Goal: Obtain resource: Obtain resource

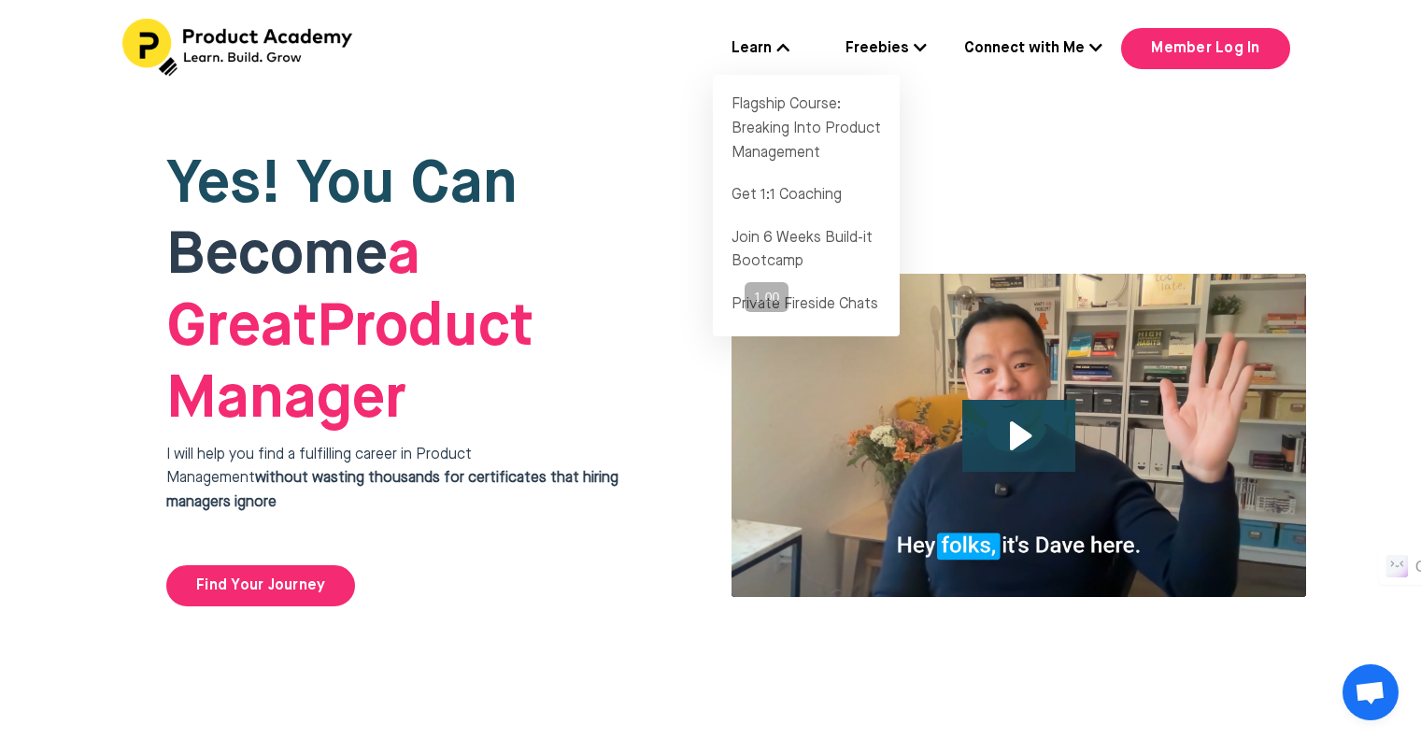
scroll to position [4299, 0]
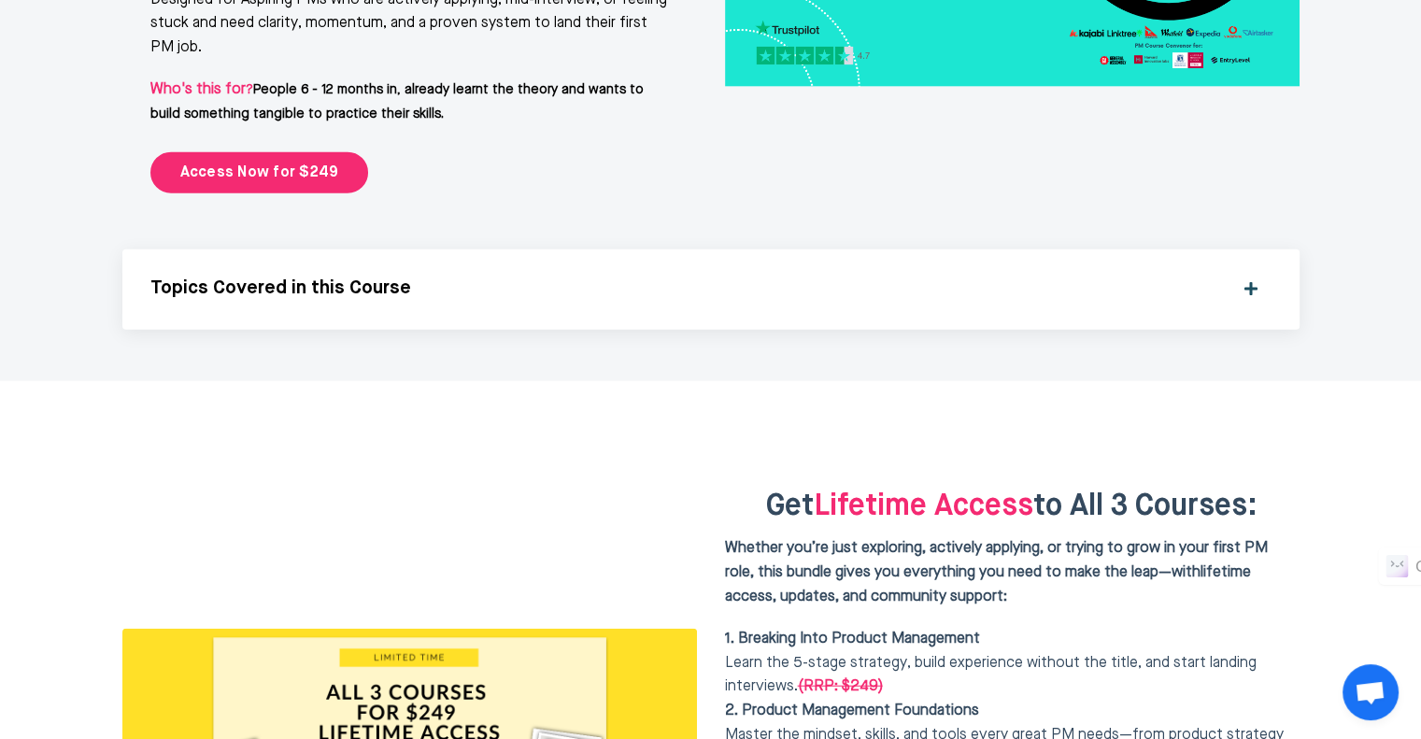
click at [1245, 278] on div "Topics Covered in this Course" at bounding box center [710, 290] width 1121 height 24
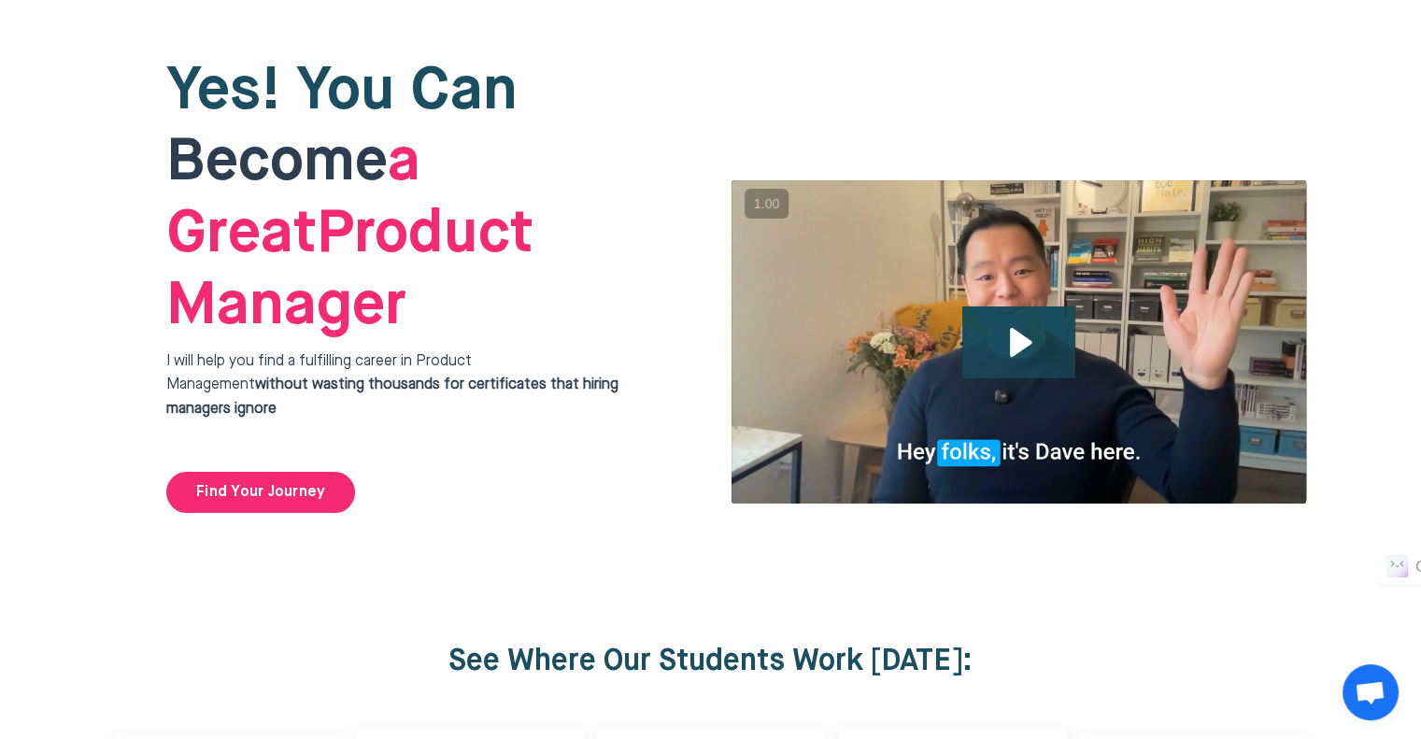
scroll to position [0, 0]
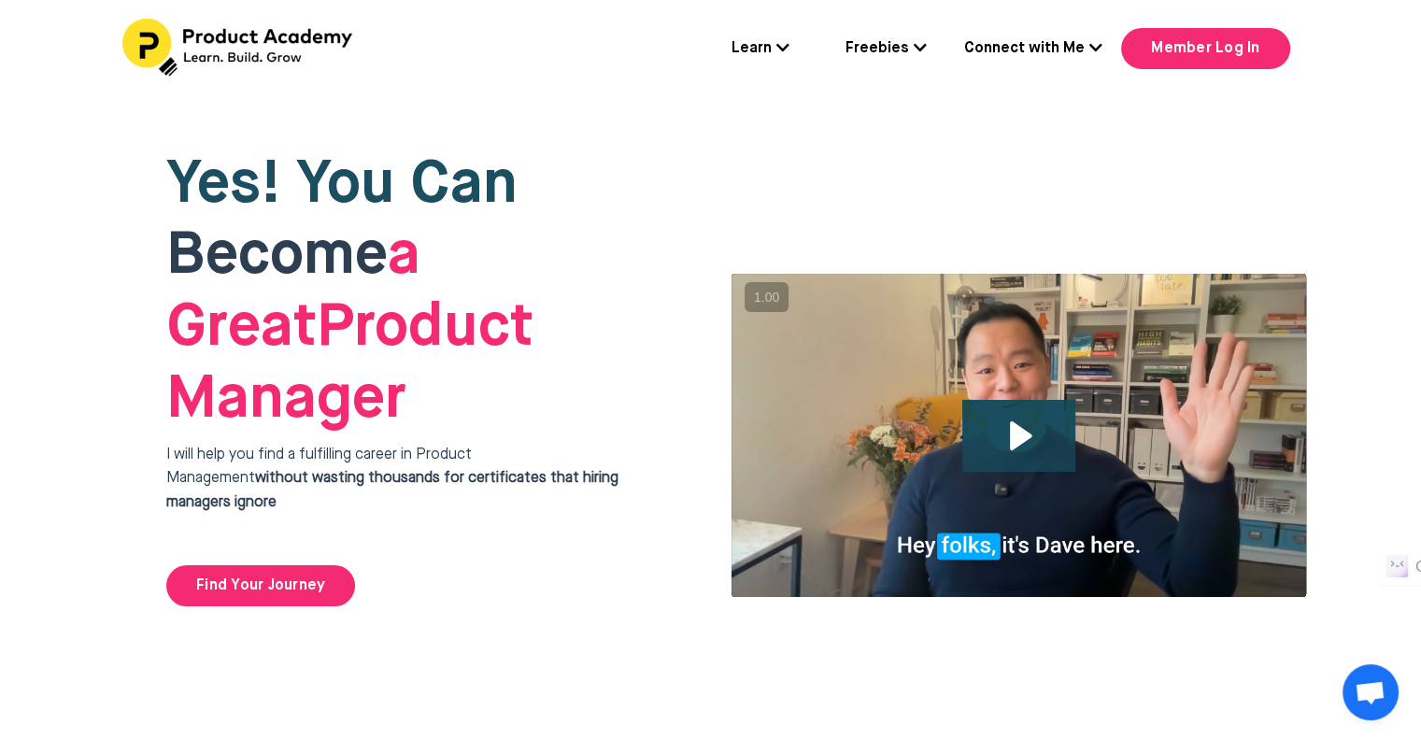
click at [904, 44] on link "Freebies" at bounding box center [886, 49] width 81 height 24
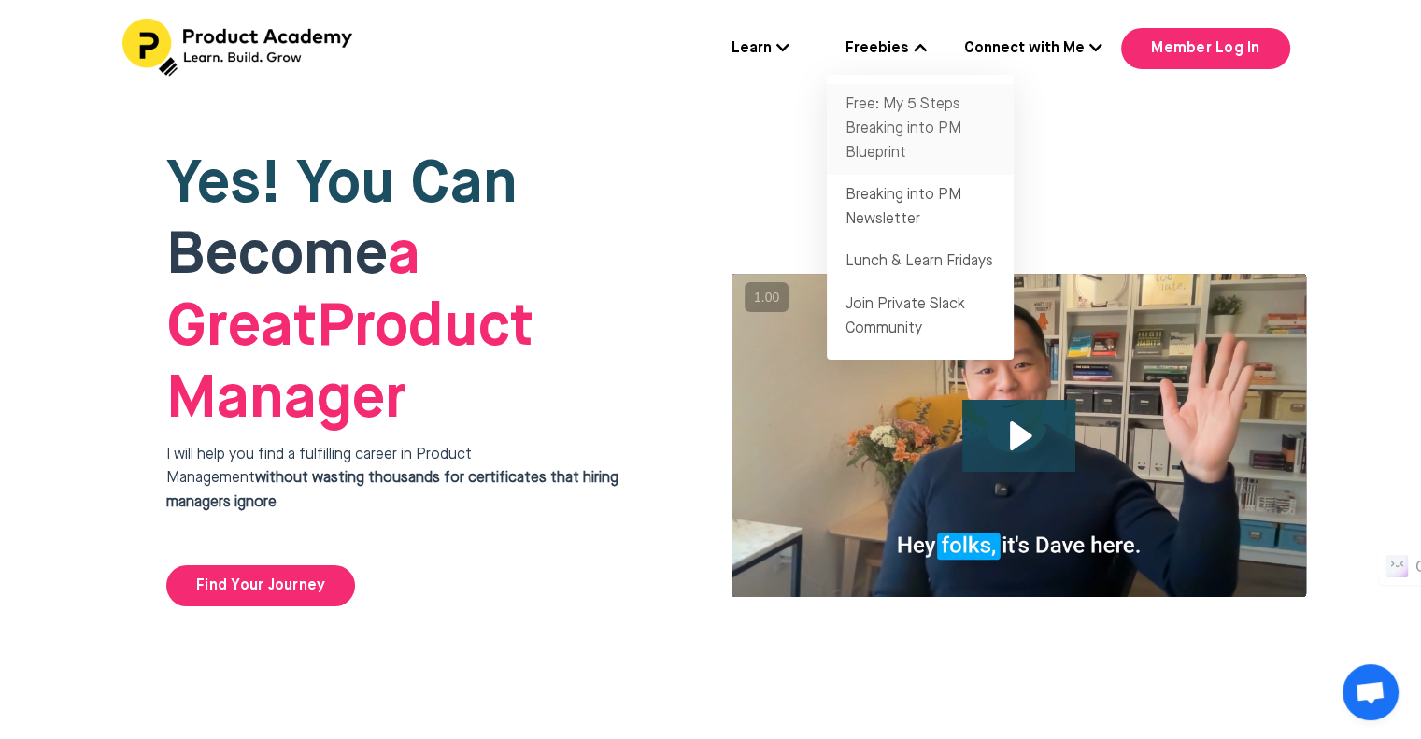
click at [888, 130] on link "Free: My 5 Steps Breaking into PM Blueprint" at bounding box center [920, 129] width 187 height 91
